Goal: Task Accomplishment & Management: Manage account settings

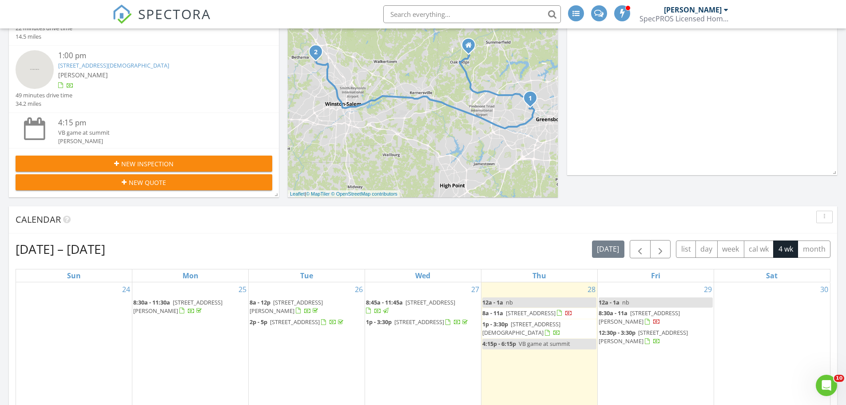
scroll to position [178, 0]
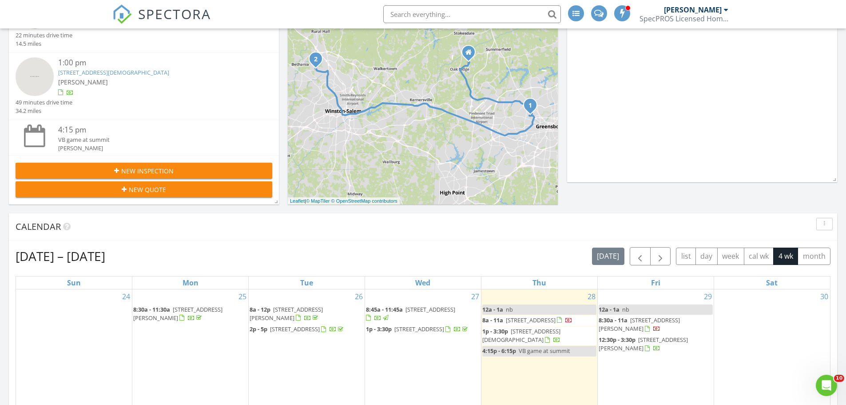
click at [721, 9] on div "[PERSON_NAME]" at bounding box center [693, 9] width 58 height 9
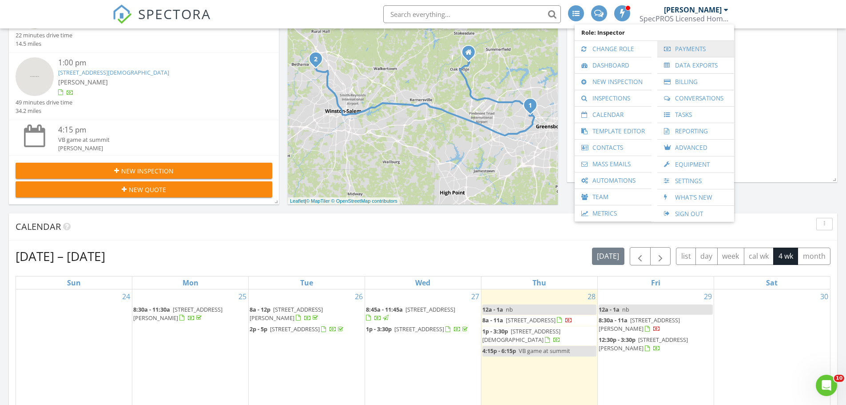
click at [685, 48] on link "Payments" at bounding box center [696, 49] width 68 height 16
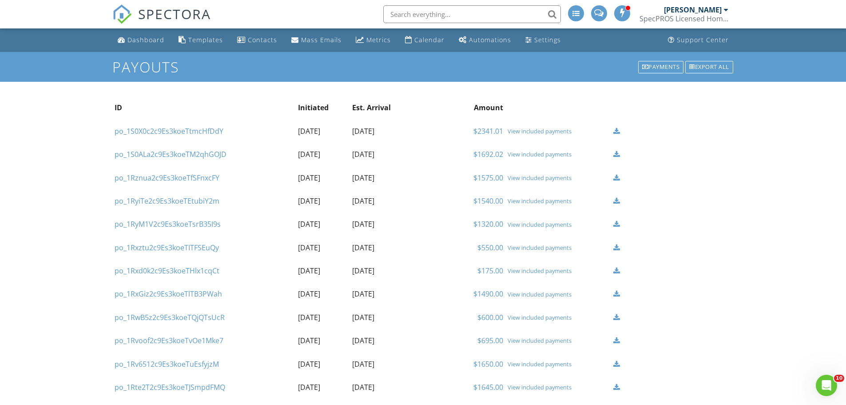
click at [526, 152] on div "View included payments" at bounding box center [558, 154] width 101 height 7
